Goal: Information Seeking & Learning: Learn about a topic

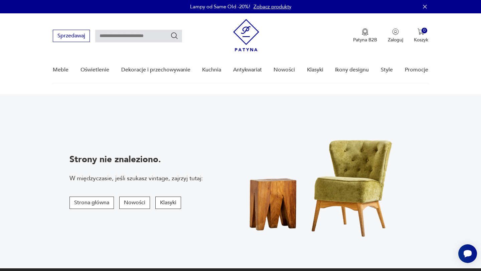
click at [128, 34] on input "text" at bounding box center [138, 36] width 87 height 13
type input "********"
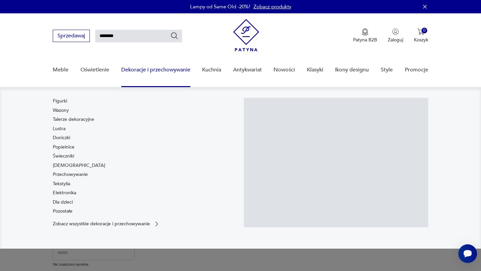
scroll to position [28, 0]
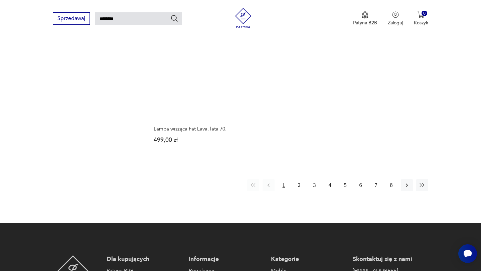
scroll to position [856, 0]
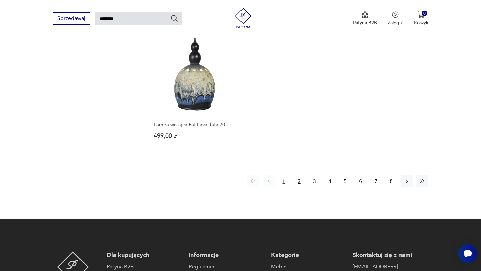
click at [301, 176] on button "2" at bounding box center [300, 182] width 12 height 12
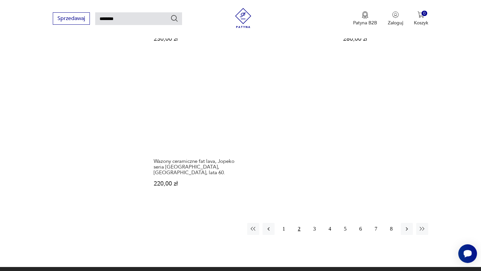
scroll to position [817, 0]
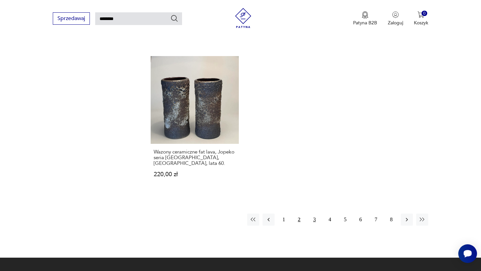
click at [314, 214] on button "3" at bounding box center [315, 220] width 12 height 12
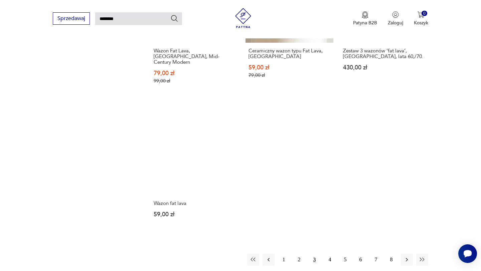
scroll to position [801, 0]
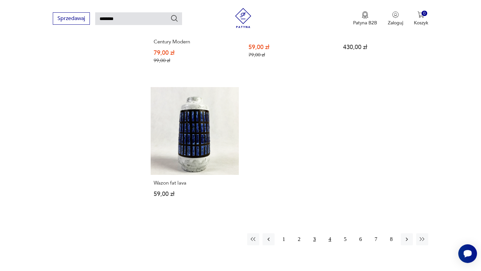
click at [332, 234] on button "4" at bounding box center [330, 240] width 12 height 12
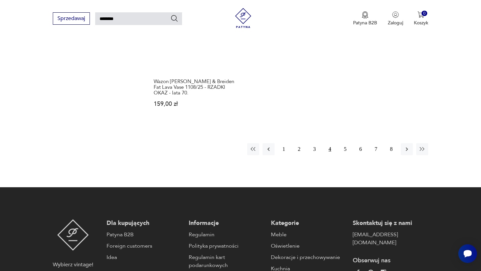
scroll to position [896, 0]
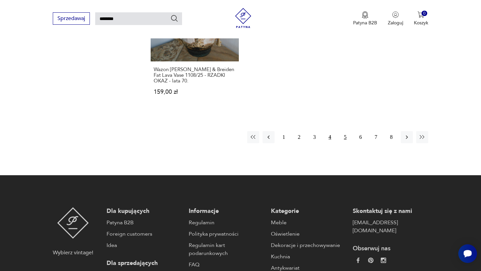
click at [344, 134] on button "5" at bounding box center [346, 137] width 12 height 12
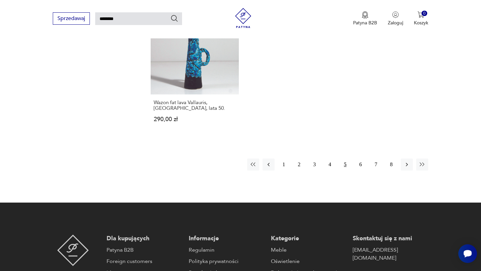
scroll to position [843, 0]
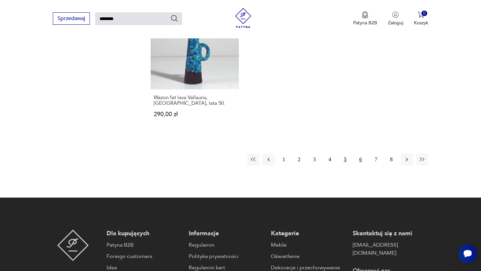
click at [364, 156] on button "6" at bounding box center [361, 160] width 12 height 12
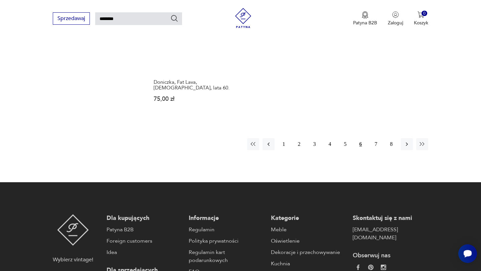
scroll to position [859, 0]
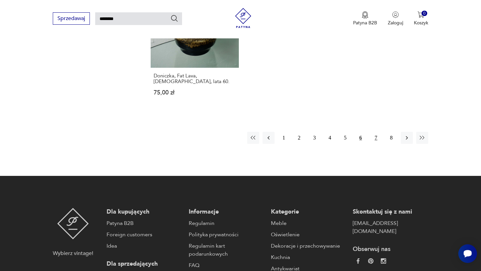
click at [377, 132] on button "7" at bounding box center [376, 138] width 12 height 12
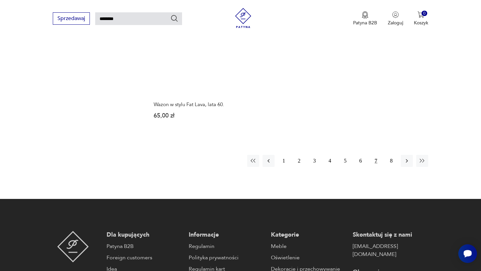
scroll to position [843, 0]
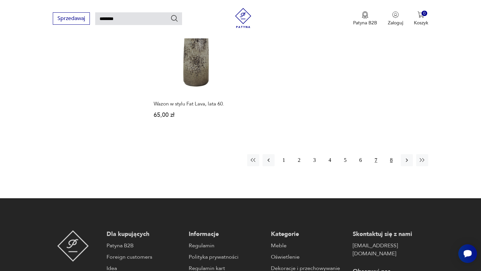
click at [388, 154] on button "8" at bounding box center [392, 160] width 12 height 12
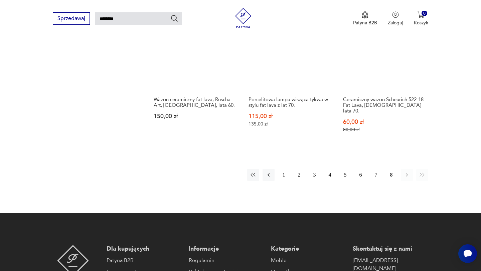
scroll to position [708, 0]
